Goal: Transaction & Acquisition: Subscribe to service/newsletter

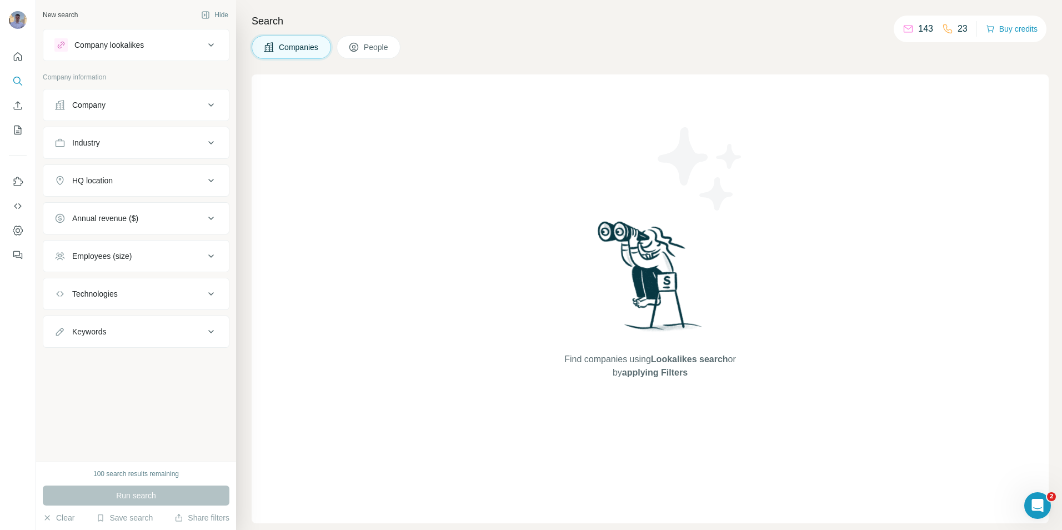
drag, startPoint x: 91, startPoint y: 472, endPoint x: 79, endPoint y: 468, distance: 11.6
click at [79, 468] on div "100 search results remaining Run search Clear Save search Share filters" at bounding box center [136, 496] width 200 height 68
drag, startPoint x: 411, startPoint y: 14, endPoint x: 421, endPoint y: 12, distance: 10.2
click at [412, 14] on h4 "Search" at bounding box center [650, 21] width 797 height 16
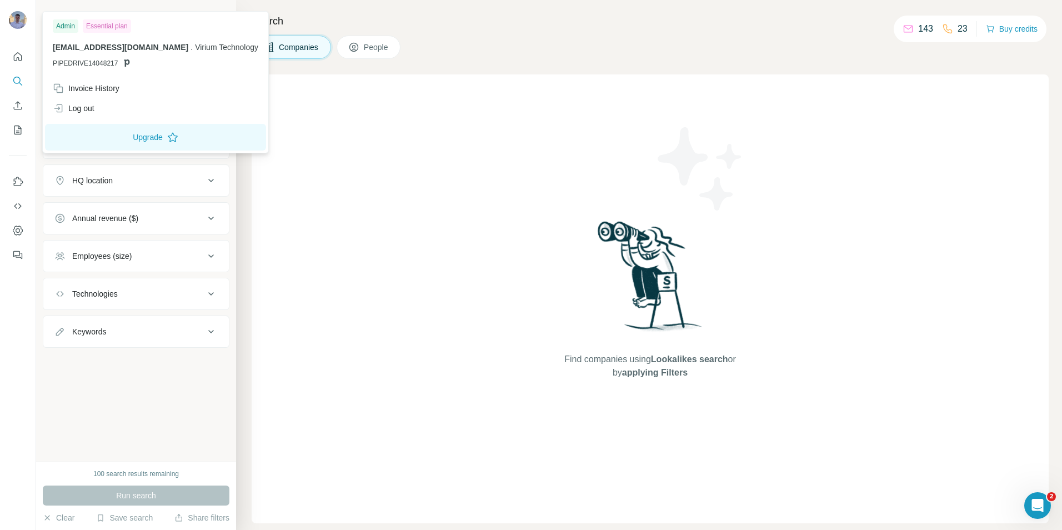
click at [23, 16] on img at bounding box center [18, 20] width 18 height 18
click at [61, 22] on div "Admin" at bounding box center [66, 25] width 26 height 13
click at [101, 31] on div "Essential plan" at bounding box center [107, 25] width 48 height 13
click at [471, 55] on div "Companies People" at bounding box center [650, 47] width 797 height 23
click at [125, 136] on button "Upgrade" at bounding box center [155, 137] width 221 height 27
